Goal: Task Accomplishment & Management: Manage account settings

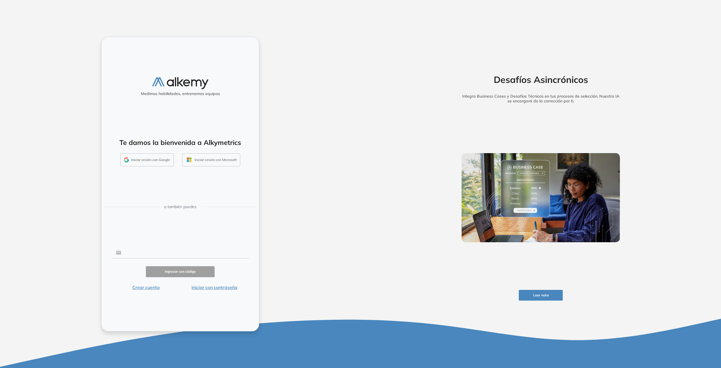
click at [169, 254] on input "text" at bounding box center [185, 252] width 128 height 11
type input "**********"
click at [179, 270] on button "Ingresar con código" at bounding box center [180, 271] width 69 height 11
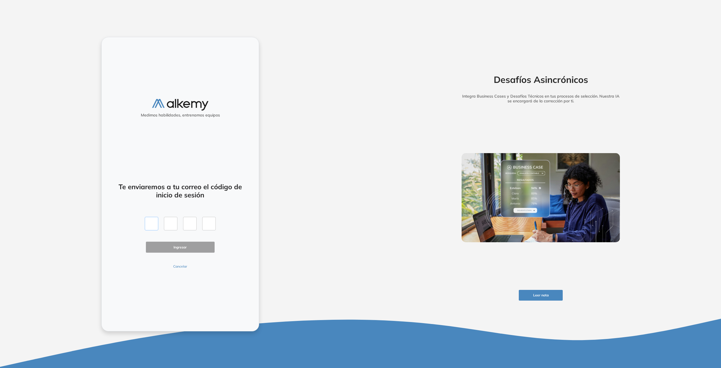
click at [149, 226] on input "text" at bounding box center [152, 224] width 14 height 14
type input "*"
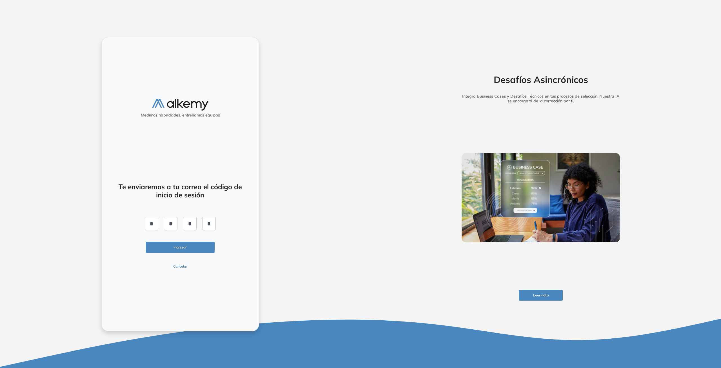
click at [170, 248] on button "Ingresar" at bounding box center [180, 246] width 69 height 11
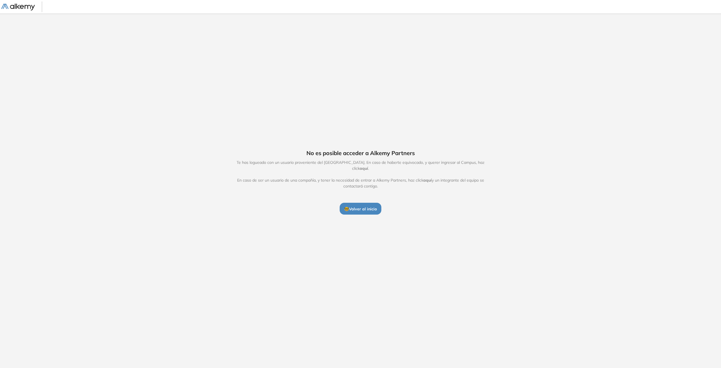
click at [358, 206] on span "🤓 Volver al inicio" at bounding box center [360, 208] width 33 height 5
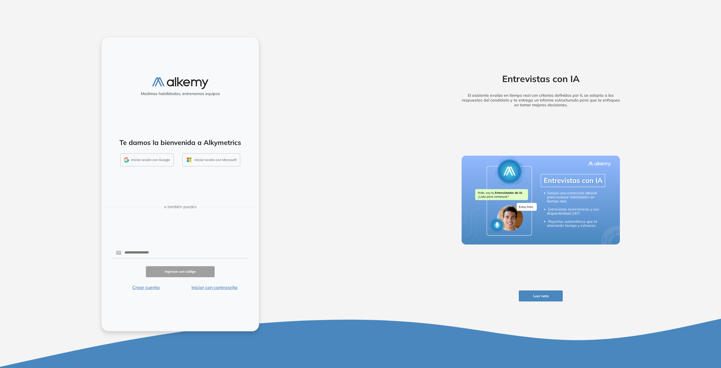
click at [144, 158] on button "Iniciar sesión con Google" at bounding box center [147, 159] width 54 height 13
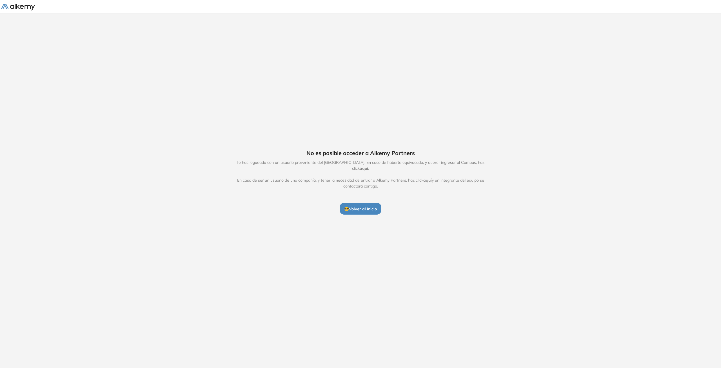
click at [489, 166] on span "Te has logueado con un usuario proveniente del Alkemy Campus. En caso de habert…" at bounding box center [361, 174] width 260 height 30
click at [368, 166] on span "aquí" at bounding box center [364, 168] width 8 height 5
